Goal: Information Seeking & Learning: Compare options

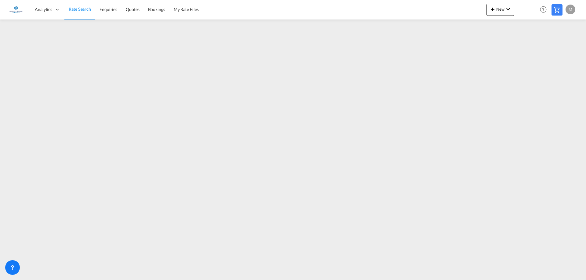
click at [78, 8] on span "Rate Search" at bounding box center [80, 8] width 22 height 5
